Goal: Task Accomplishment & Management: Manage account settings

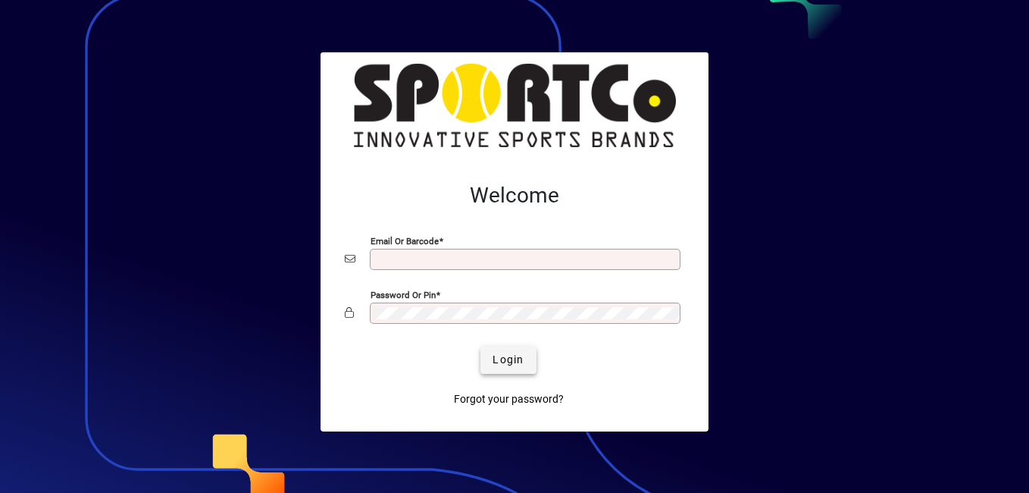
type input "**********"
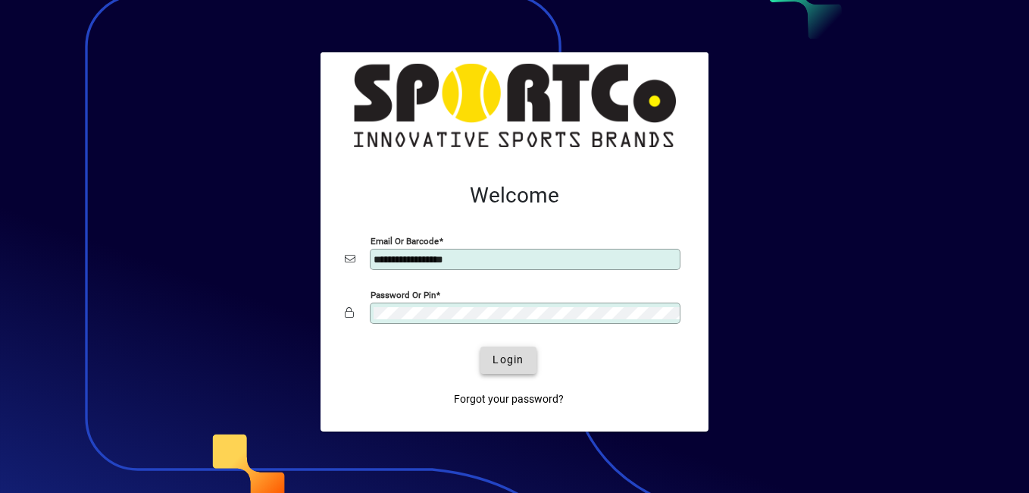
click at [499, 361] on span "Login" at bounding box center [508, 360] width 31 height 16
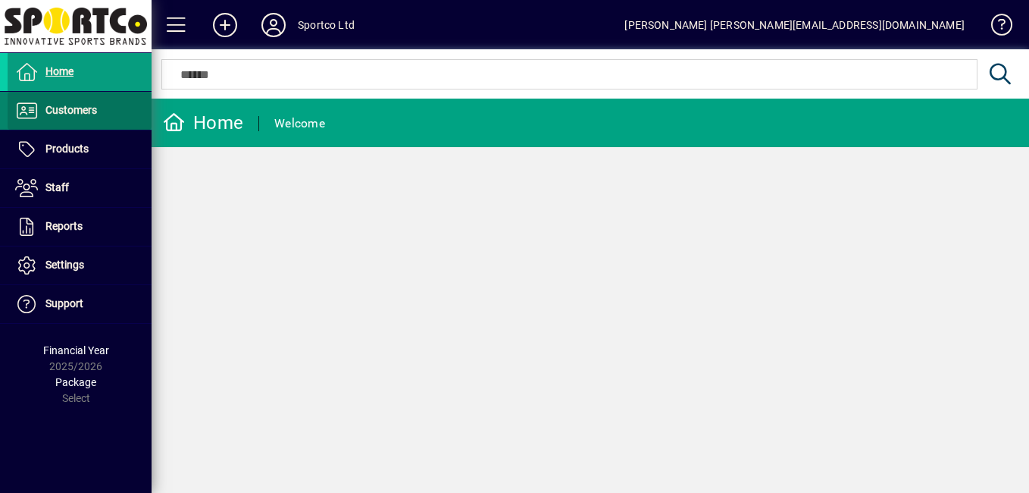
click at [91, 117] on span "Customers" at bounding box center [52, 111] width 89 height 18
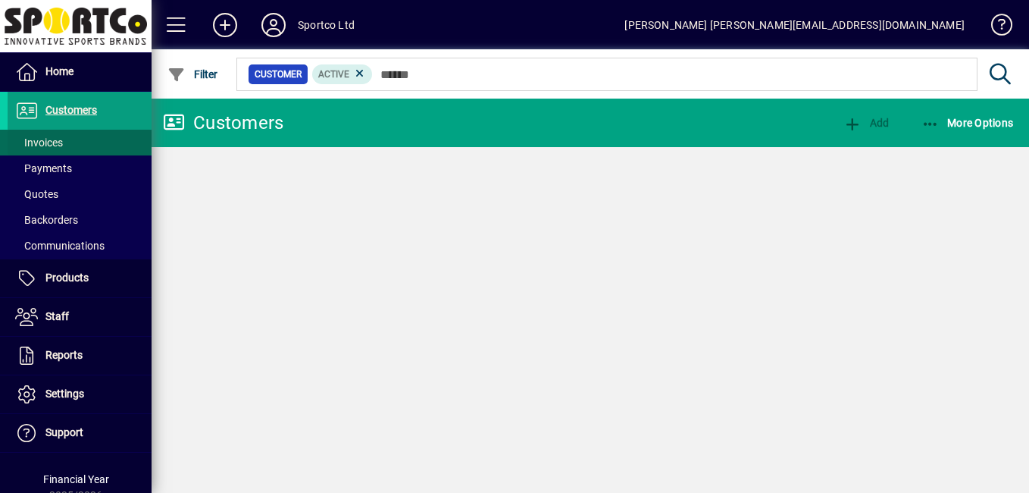
click at [45, 139] on span "Invoices" at bounding box center [39, 142] width 48 height 12
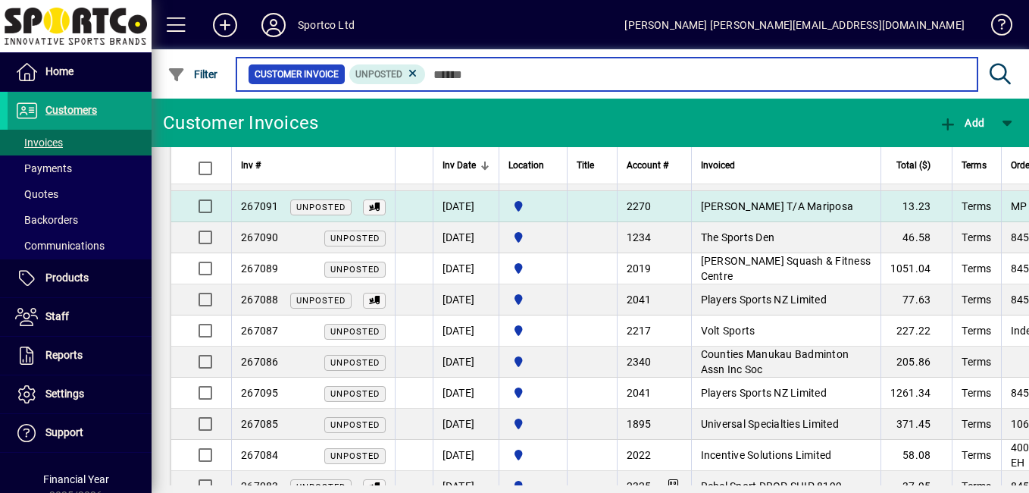
scroll to position [76, 0]
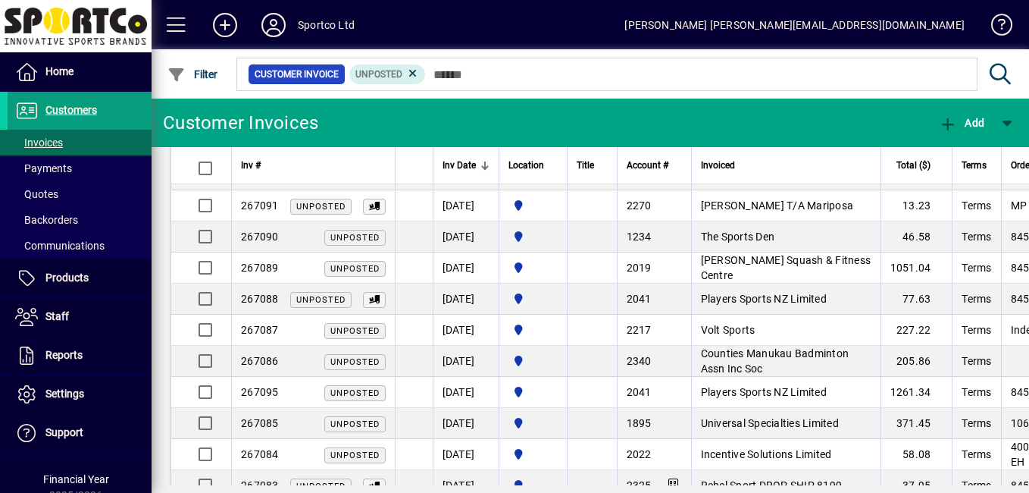
click at [182, 16] on span at bounding box center [176, 25] width 36 height 36
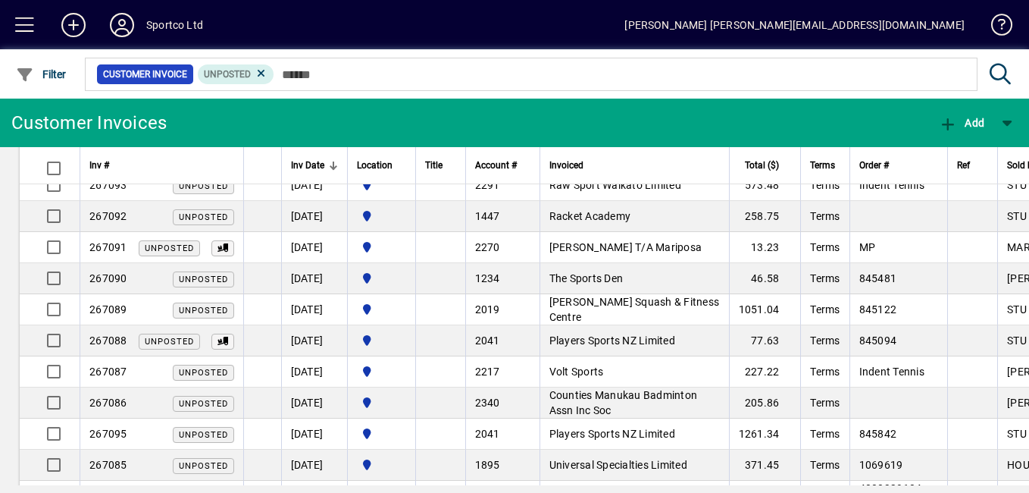
scroll to position [20, 0]
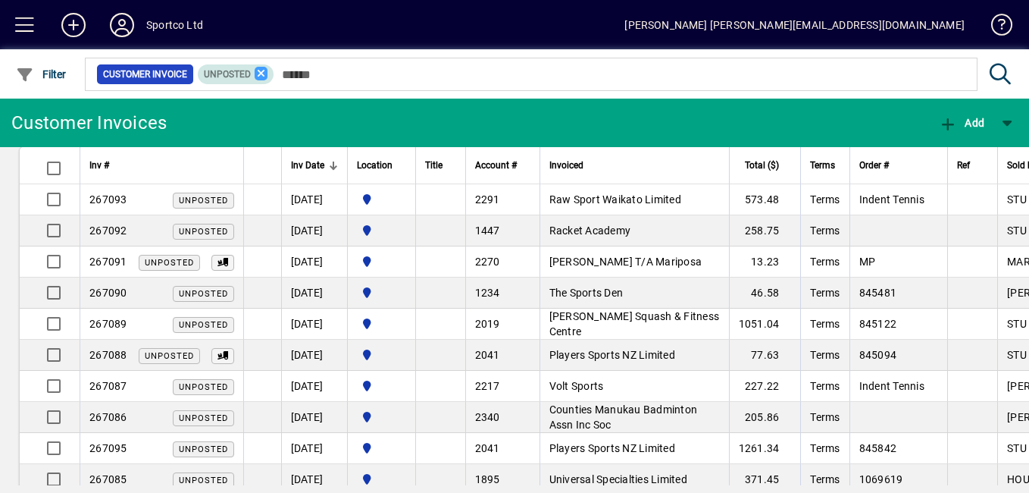
click at [259, 73] on icon at bounding box center [262, 74] width 14 height 14
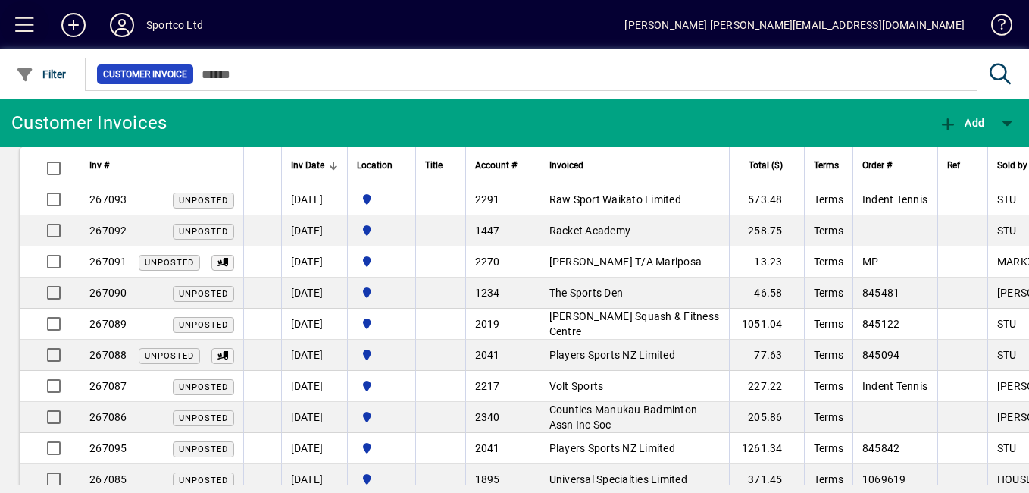
click at [24, 25] on span at bounding box center [25, 25] width 36 height 36
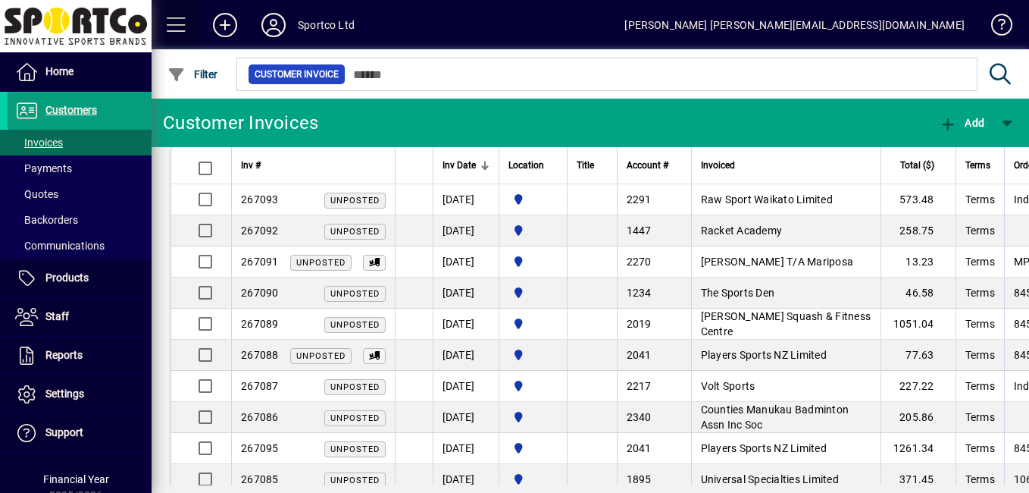
click at [179, 20] on span at bounding box center [176, 25] width 36 height 36
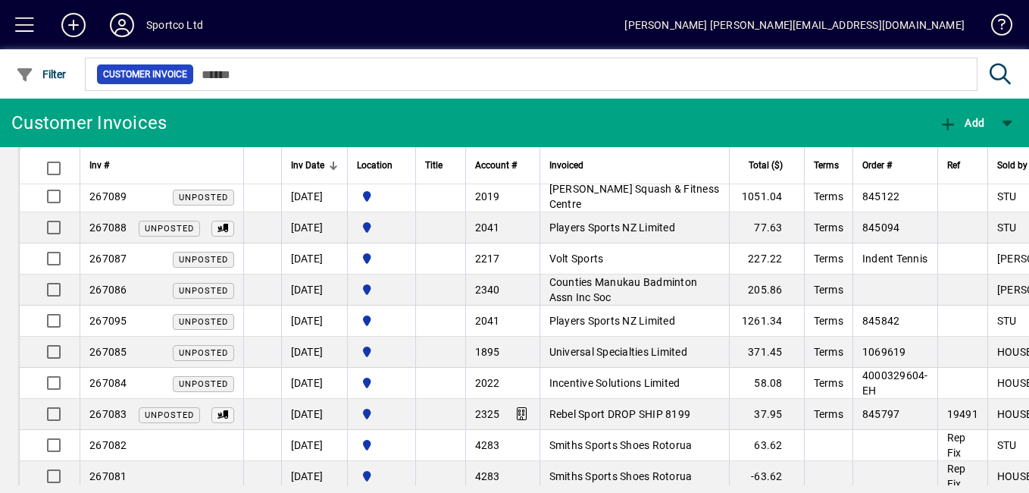
scroll to position [148, 0]
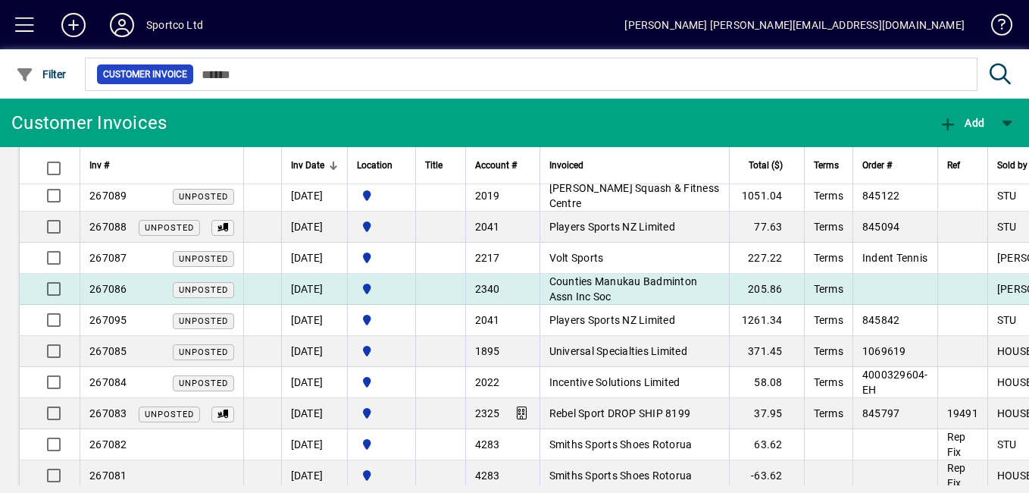
click at [621, 286] on span "Counties Manukau Badminton Assn Inc Soc" at bounding box center [623, 288] width 149 height 27
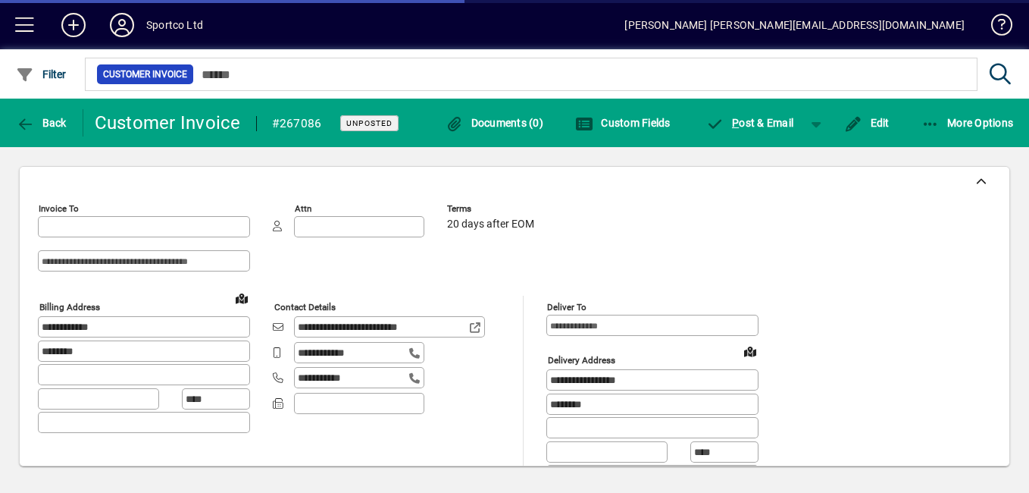
type input "**********"
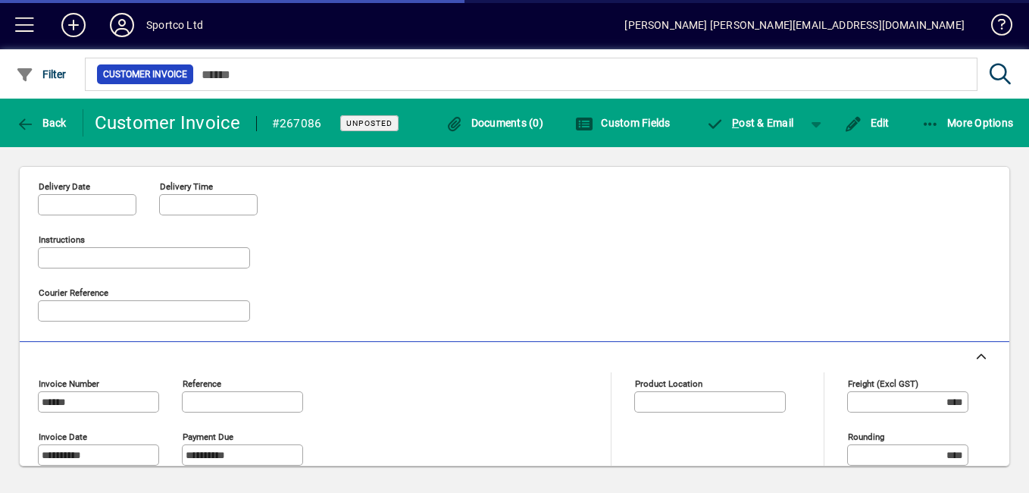
type input "**********"
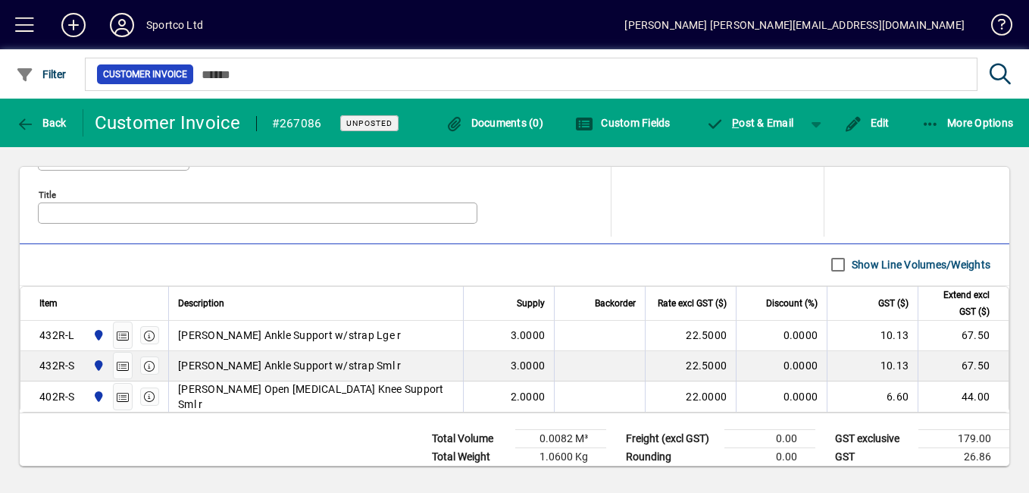
scroll to position [780, 0]
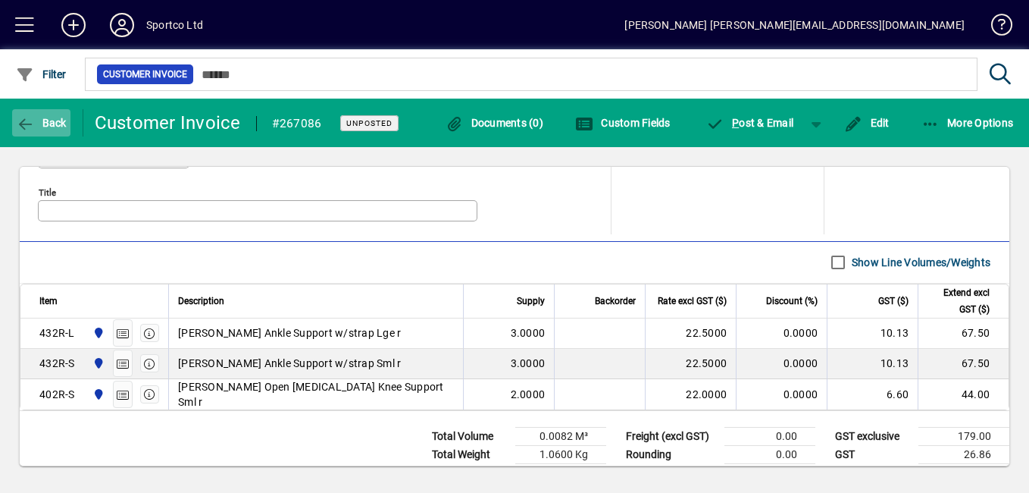
click at [51, 124] on span "Back" at bounding box center [41, 123] width 51 height 12
